Goal: Navigation & Orientation: Find specific page/section

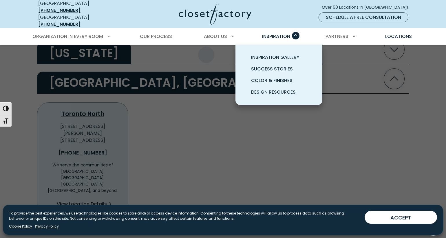
scroll to position [1237, 0]
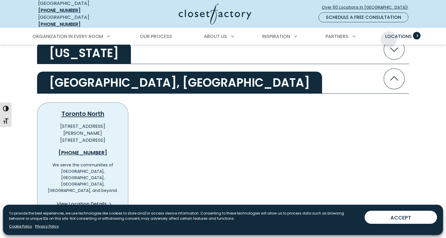
click at [389, 35] on span "Locations" at bounding box center [398, 36] width 27 height 7
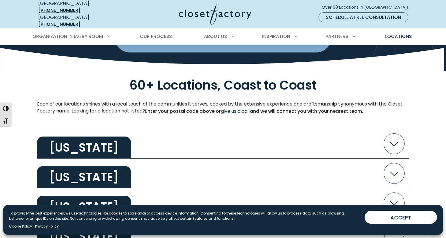
scroll to position [104, 0]
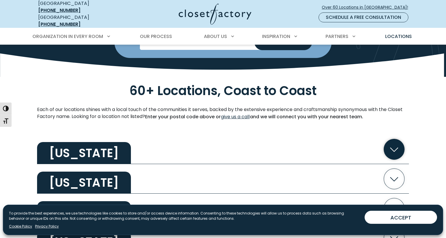
click at [401, 143] on icon "button" at bounding box center [394, 149] width 21 height 21
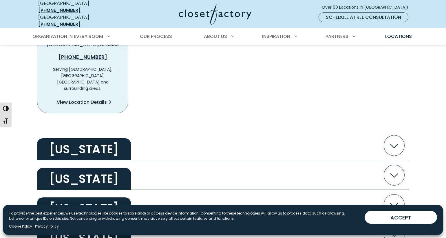
scroll to position [278, 0]
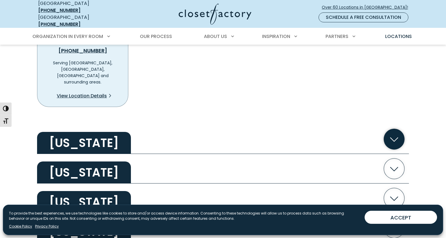
click at [394, 129] on icon "button" at bounding box center [394, 139] width 21 height 21
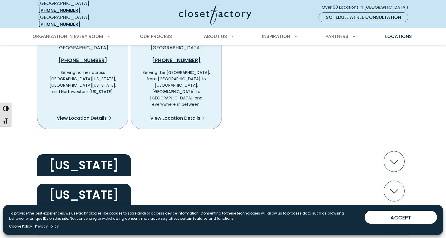
scroll to position [437, 0]
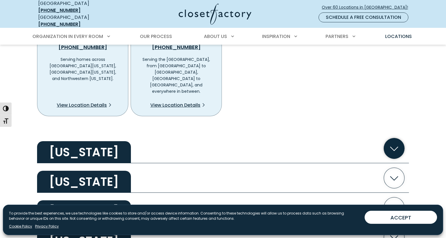
click at [391, 138] on icon "button" at bounding box center [394, 148] width 21 height 21
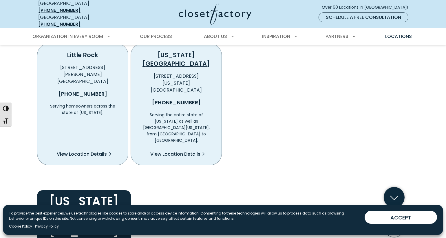
click at [393, 187] on icon "button" at bounding box center [394, 197] width 21 height 21
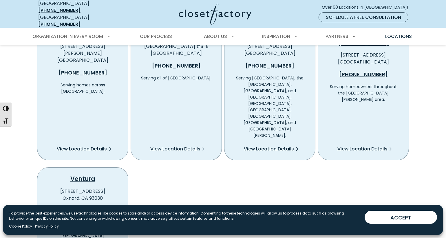
scroll to position [963, 0]
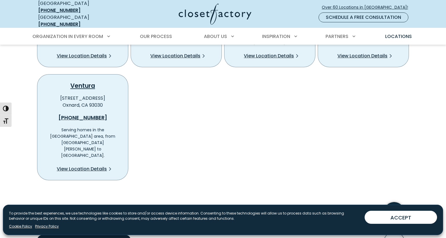
click at [392, 202] on icon "button" at bounding box center [394, 212] width 21 height 21
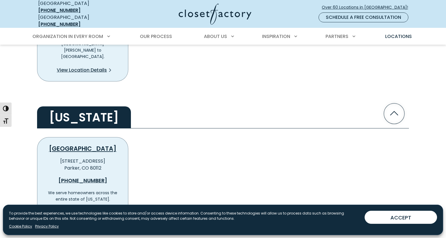
scroll to position [1062, 0]
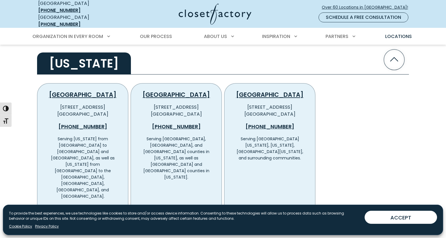
scroll to position [1259, 0]
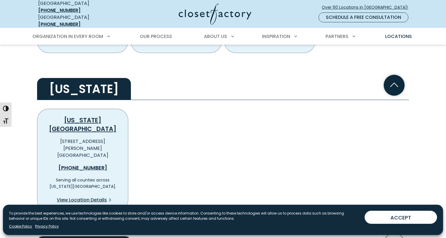
scroll to position [1428, 0]
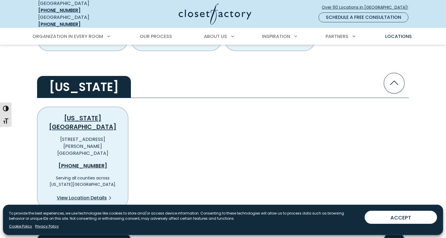
click at [395, 231] on icon "button" at bounding box center [394, 241] width 21 height 21
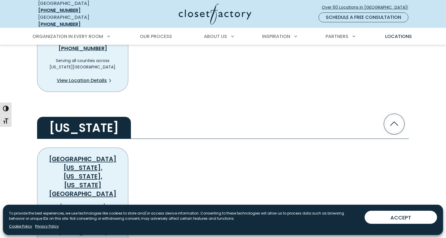
scroll to position [1573, 0]
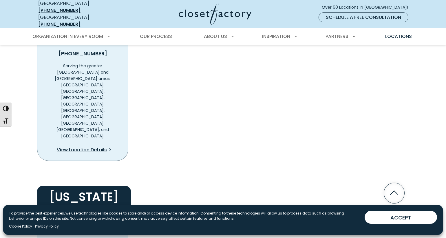
scroll to position [2340, 0]
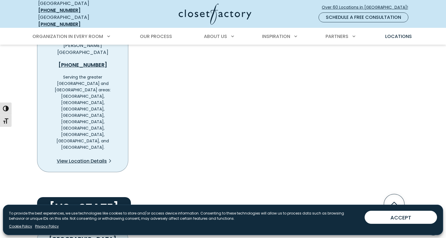
scroll to position [2288, 0]
